Goal: Check status: Check status

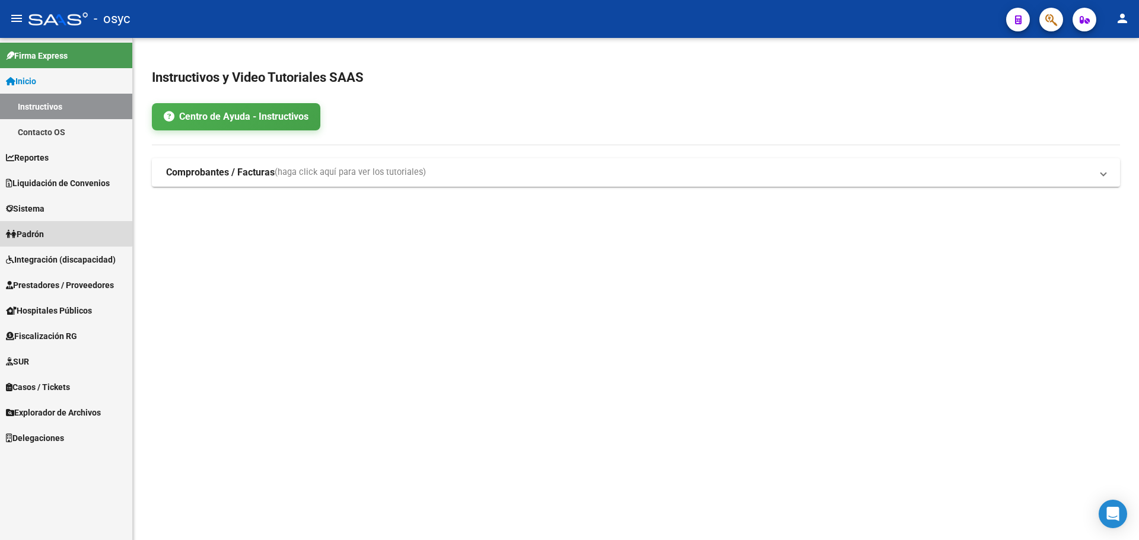
click at [43, 228] on span "Padrón" at bounding box center [25, 234] width 38 height 13
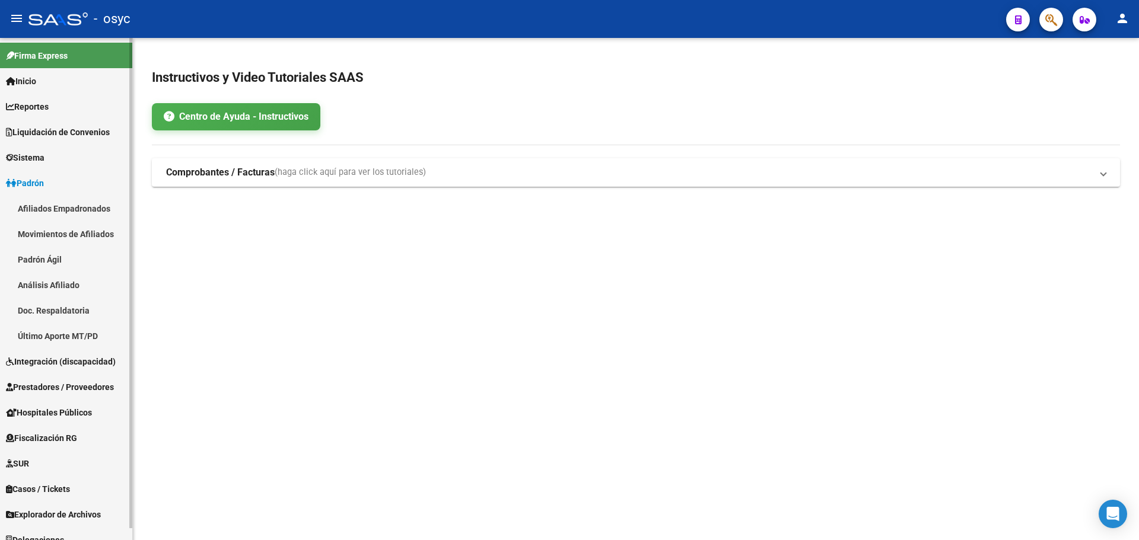
click at [61, 256] on link "Padrón Ágil" at bounding box center [66, 260] width 132 height 26
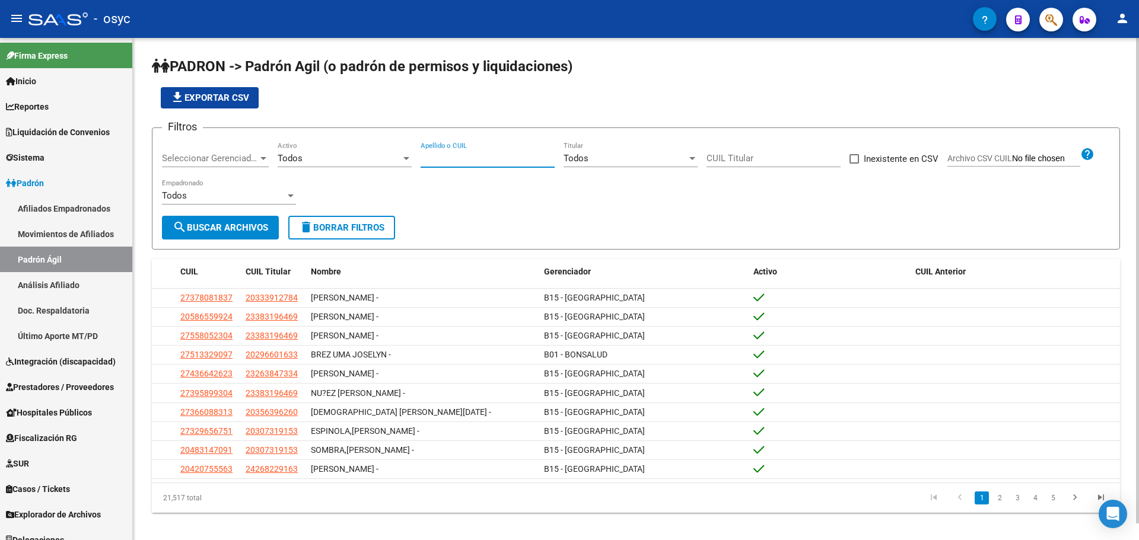
click at [485, 162] on input "Apellido o CUIL" at bounding box center [487, 158] width 134 height 11
paste input "32269620"
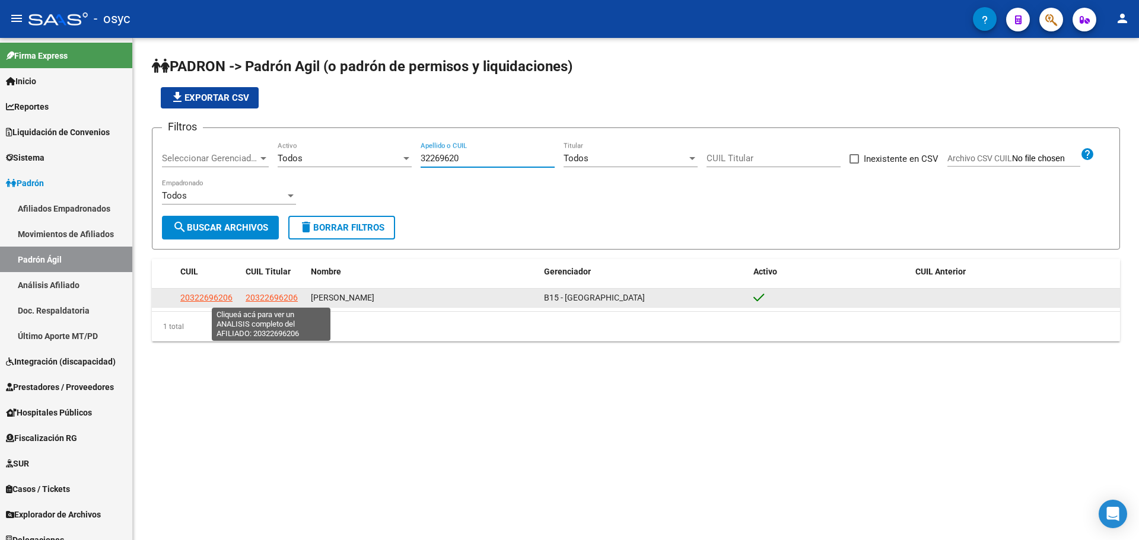
type input "32269620"
click at [261, 299] on span "20322696206" at bounding box center [272, 297] width 52 height 9
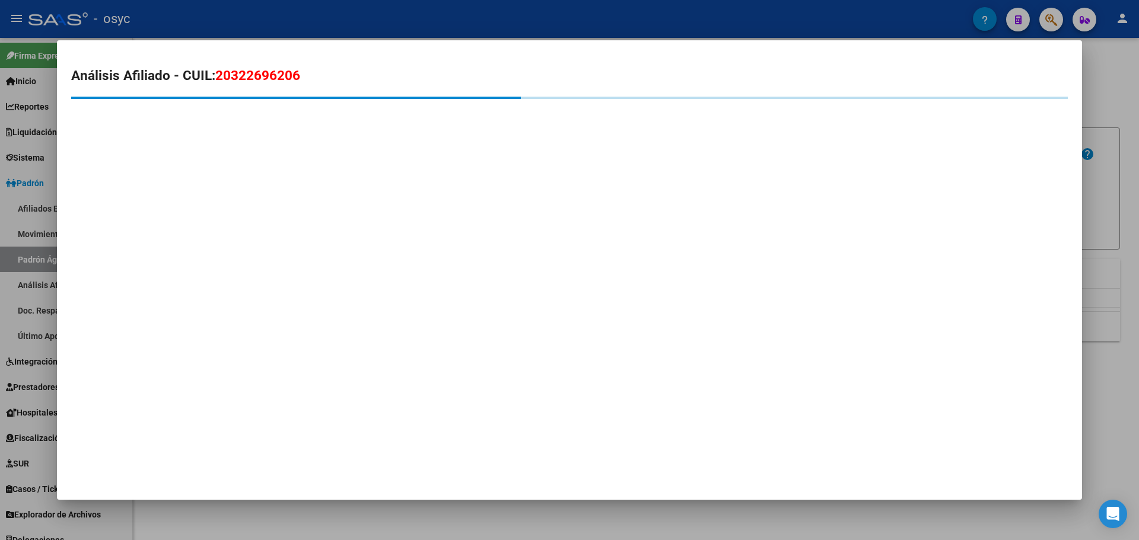
click at [267, 76] on span "20322696206" at bounding box center [257, 75] width 85 height 15
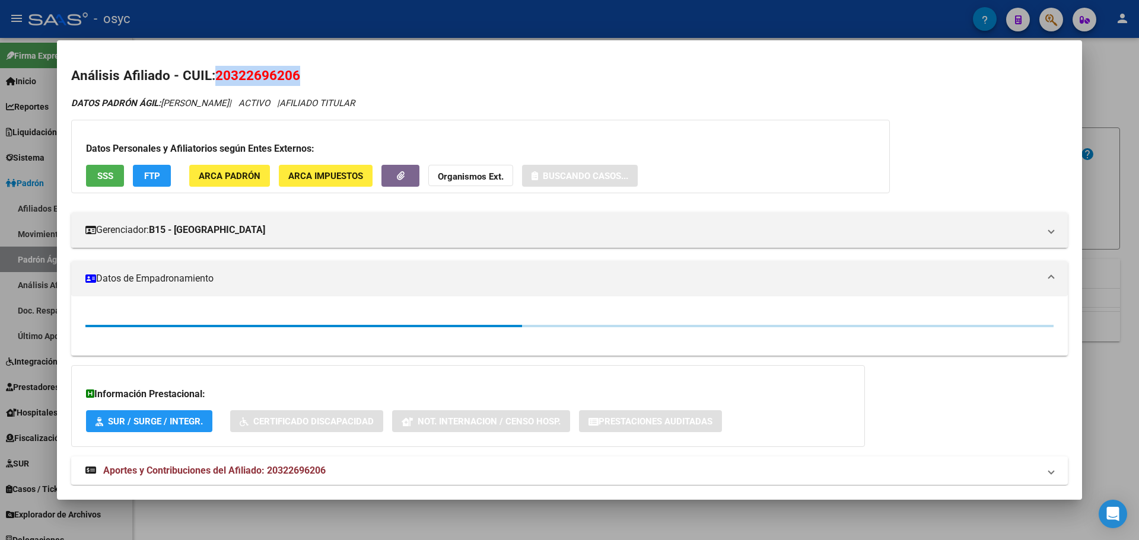
click at [267, 76] on span "20322696206" at bounding box center [257, 75] width 85 height 15
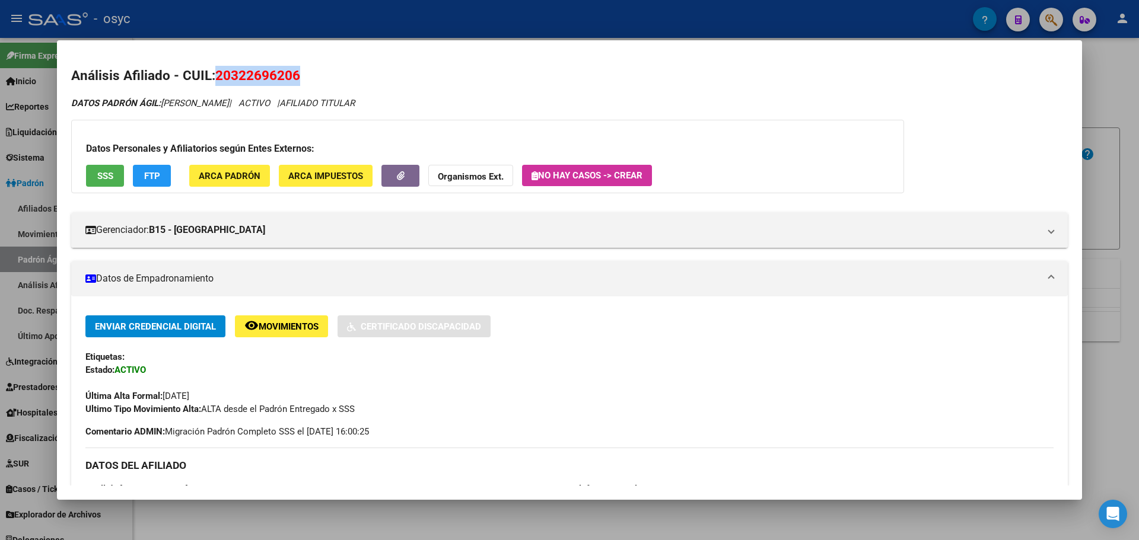
copy span "20322696206"
click at [36, 176] on div at bounding box center [569, 270] width 1139 height 540
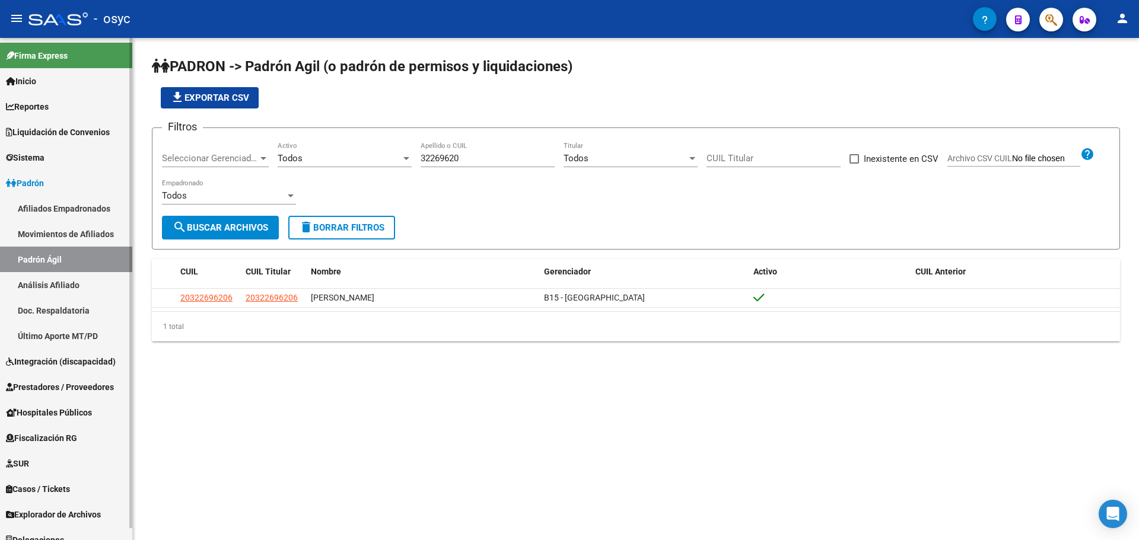
scroll to position [12, 0]
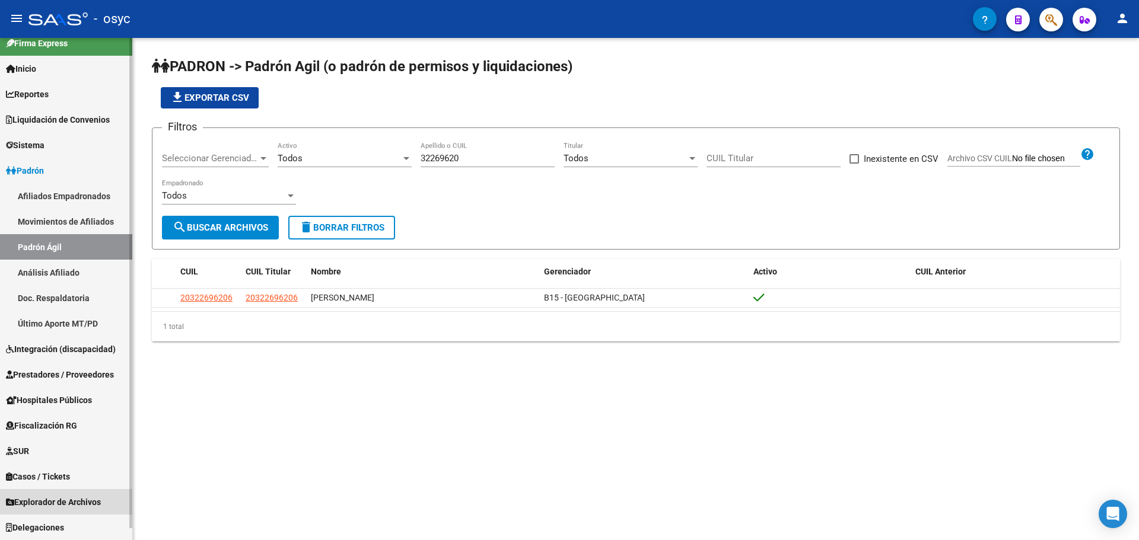
click at [75, 506] on span "Explorador de Archivos" at bounding box center [53, 502] width 95 height 13
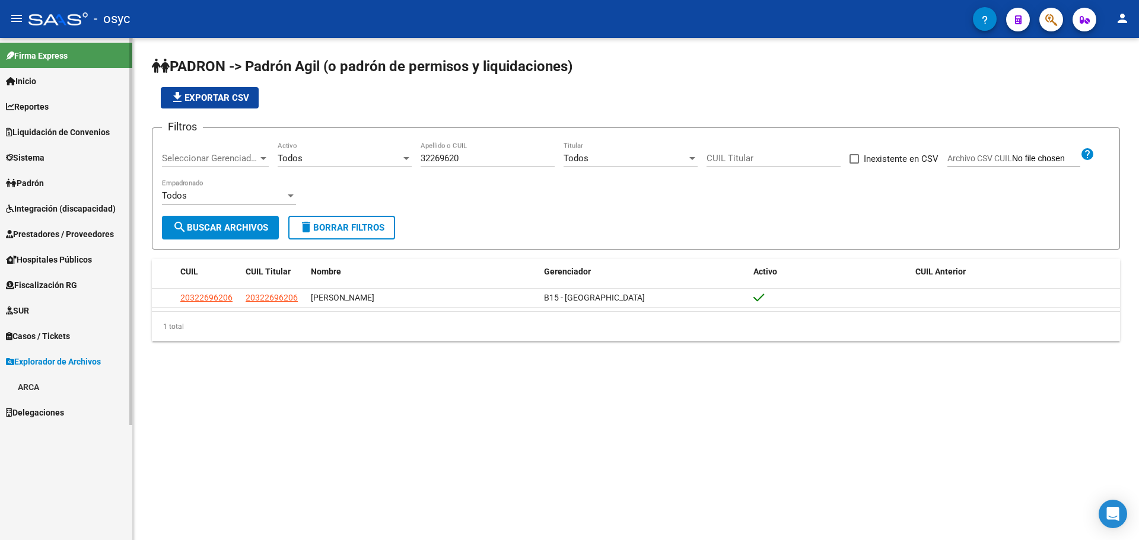
scroll to position [0, 0]
click at [49, 388] on link "ARCA" at bounding box center [66, 387] width 132 height 26
click at [77, 435] on link "Transferencias Detalles" at bounding box center [66, 438] width 132 height 26
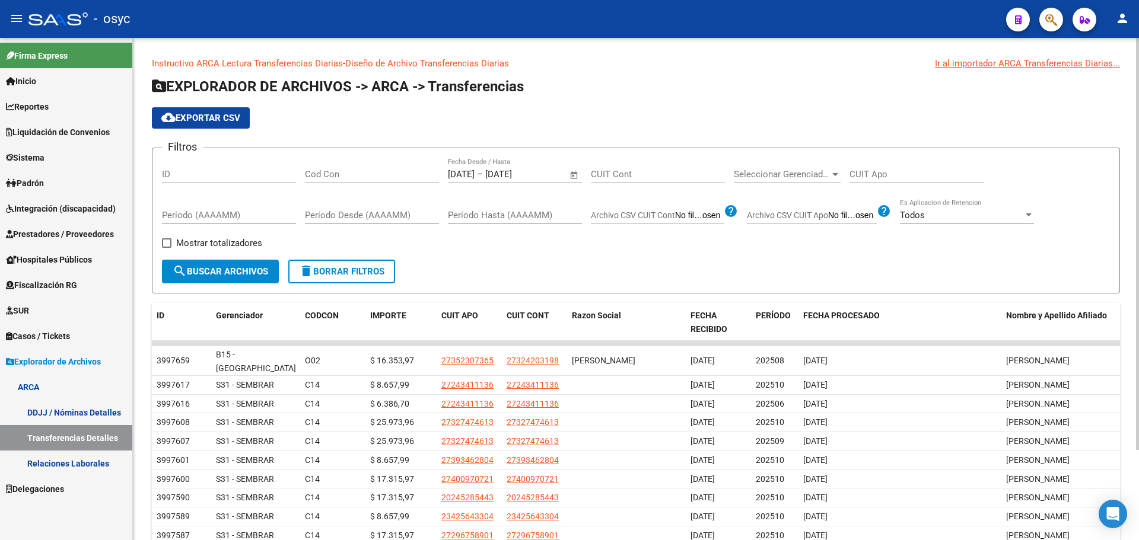
click at [575, 177] on span "Open calendar" at bounding box center [574, 175] width 28 height 28
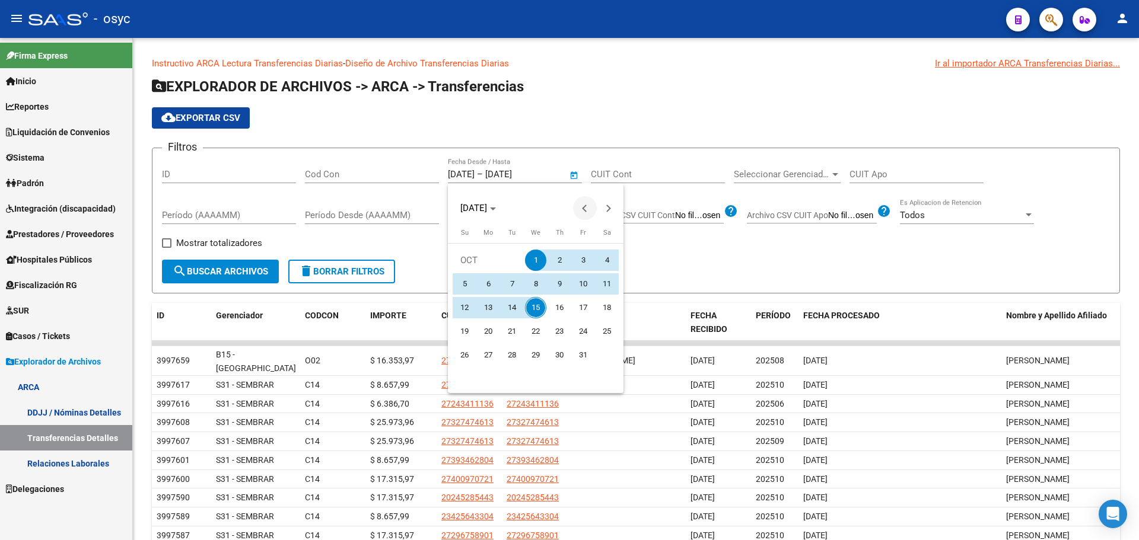
click at [587, 211] on button "Previous month" at bounding box center [585, 208] width 24 height 24
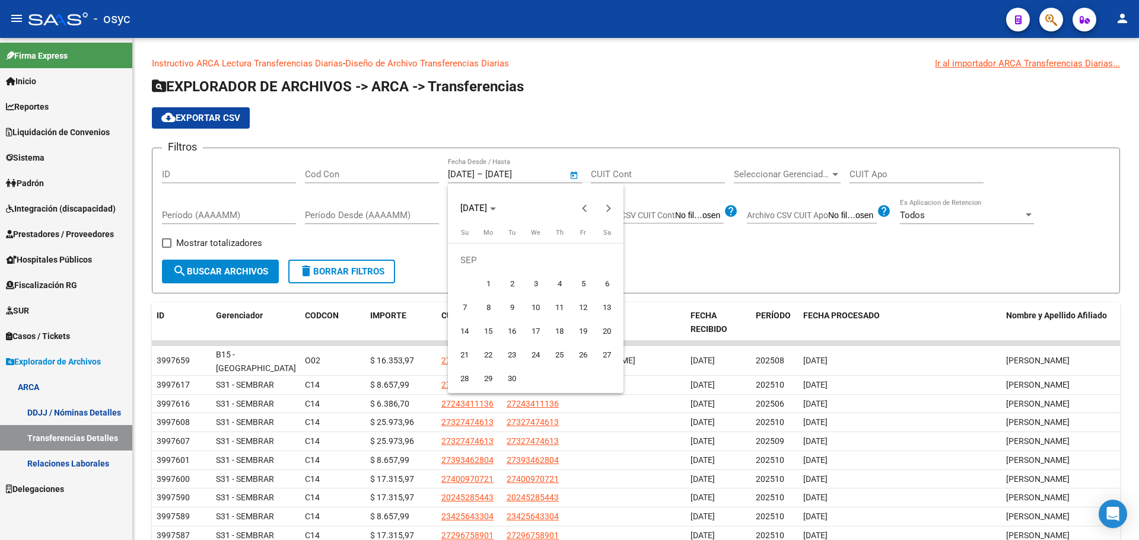
click at [491, 279] on span "1" at bounding box center [487, 283] width 21 height 21
type input "[DATE]"
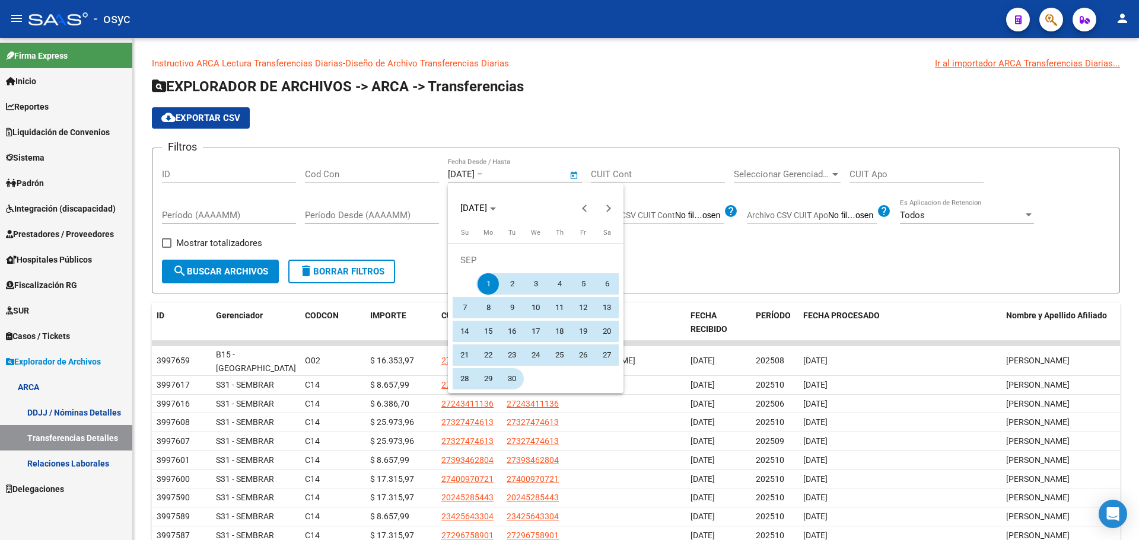
click at [509, 381] on span "30" at bounding box center [511, 378] width 21 height 21
type input "[DATE]"
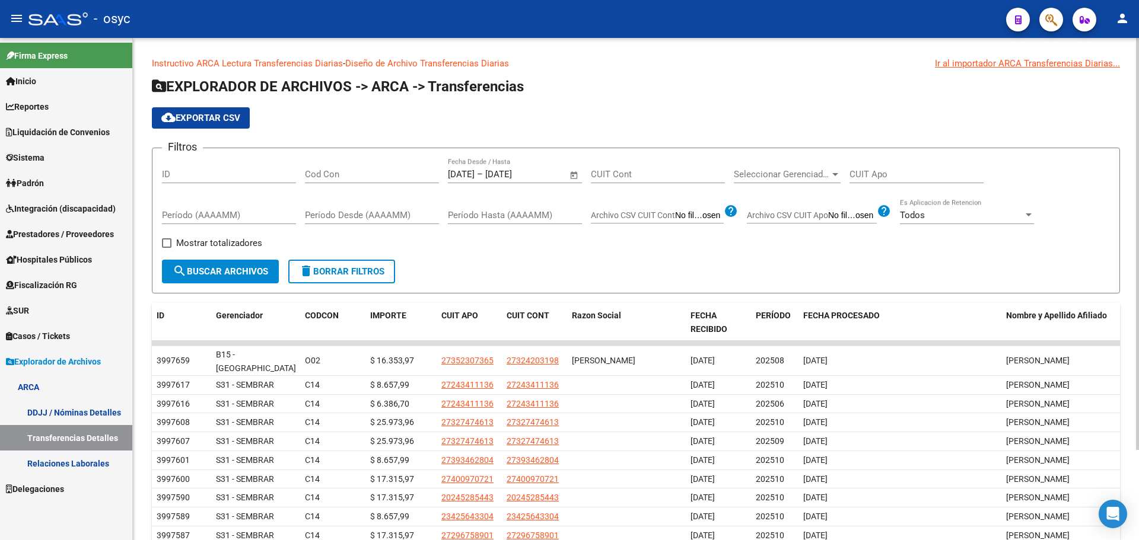
click at [874, 175] on input "CUIT Apo" at bounding box center [916, 174] width 134 height 11
paste input "20-32269620-6"
type input "20-32269620-6"
click at [203, 267] on span "search Buscar Archivos" at bounding box center [220, 271] width 95 height 11
